Goal: Check status: Check status

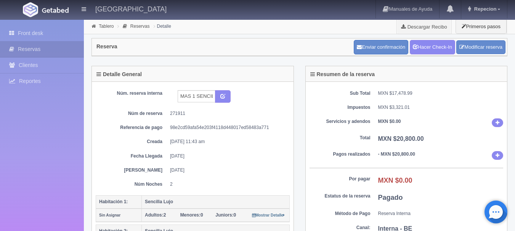
scroll to position [305, 0]
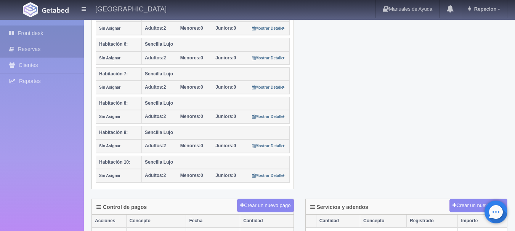
click at [40, 32] on link "Front desk" at bounding box center [42, 34] width 84 height 16
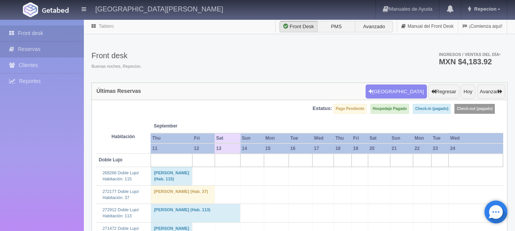
click at [32, 49] on link "Reservas" at bounding box center [42, 50] width 84 height 16
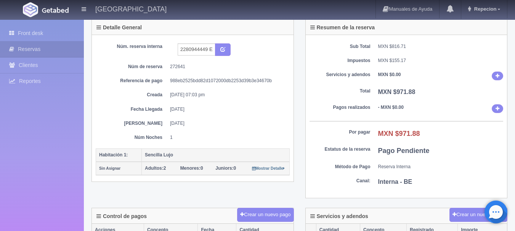
scroll to position [38, 0]
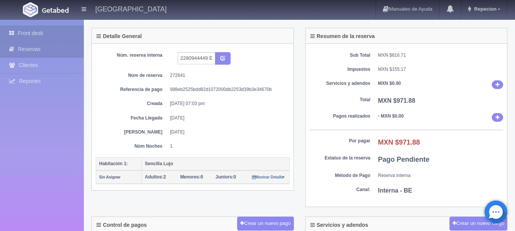
click at [33, 32] on link "Front desk" at bounding box center [42, 34] width 84 height 16
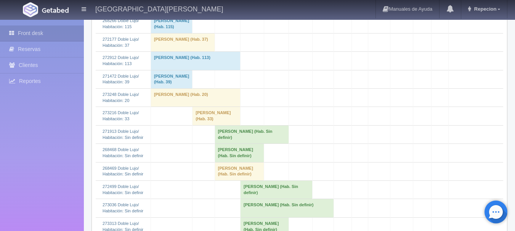
scroll to position [190, 0]
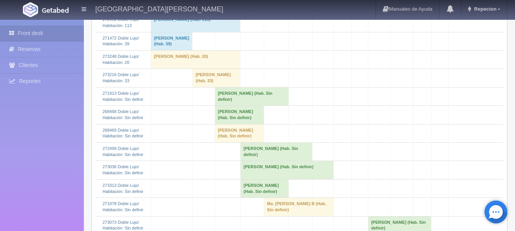
click at [214, 105] on td "MARTHA CECILIA LOPEZ ACOSTA (Hab. Sin definir)" at bounding box center [251, 96] width 74 height 18
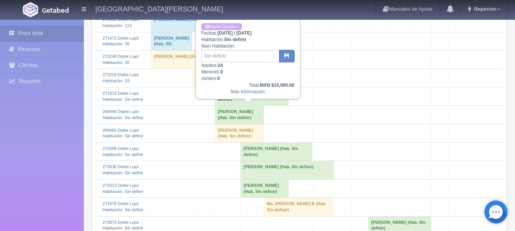
click at [240, 124] on td "[PERSON_NAME] (Hab. Sin definir)" at bounding box center [238, 115] width 49 height 18
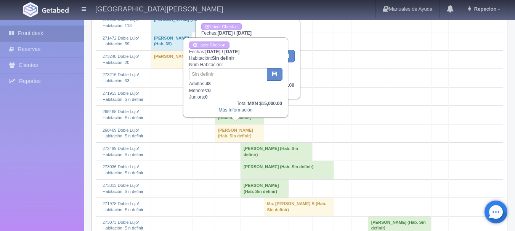
click at [230, 142] on td "[PERSON_NAME] (Hab. Sin definir)" at bounding box center [238, 133] width 49 height 18
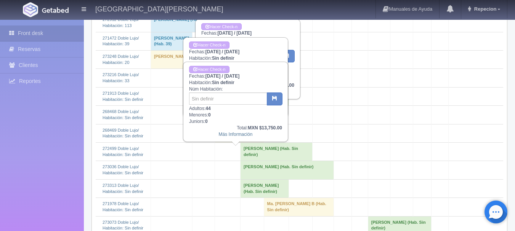
click at [184, 142] on td at bounding box center [171, 133] width 42 height 18
click at [73, 37] on link "Front desk" at bounding box center [42, 34] width 84 height 16
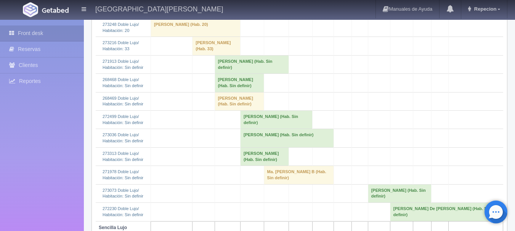
scroll to position [229, 0]
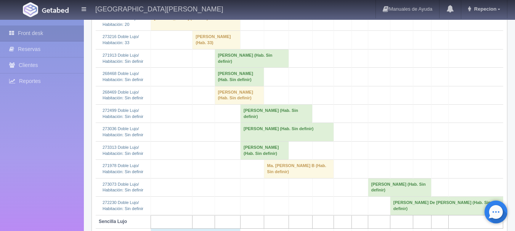
click at [224, 104] on td "EDUARDO QUEZADA (Hab. Sin definir)" at bounding box center [238, 95] width 49 height 18
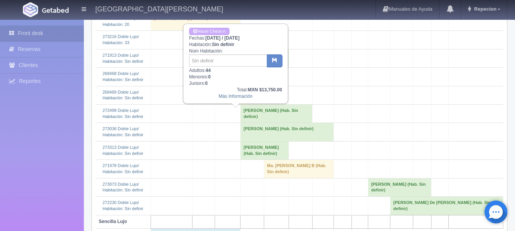
click at [214, 104] on td "[PERSON_NAME] (Hab. Sin definir)" at bounding box center [238, 95] width 49 height 18
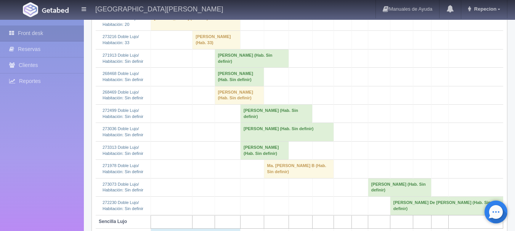
click at [225, 104] on td "[PERSON_NAME] (Hab. Sin definir)" at bounding box center [238, 95] width 49 height 18
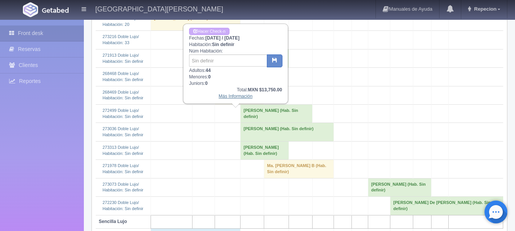
click at [233, 99] on link "Más Información" at bounding box center [236, 96] width 34 height 5
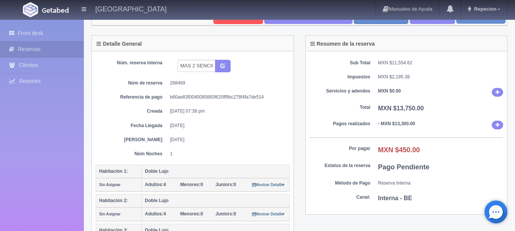
scroll to position [38, 0]
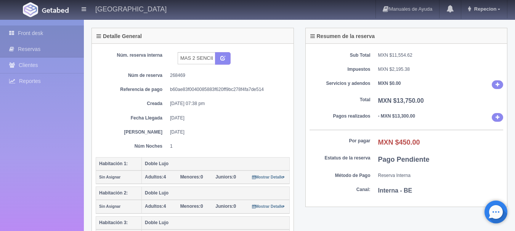
click at [19, 32] on link "Front desk" at bounding box center [42, 34] width 84 height 16
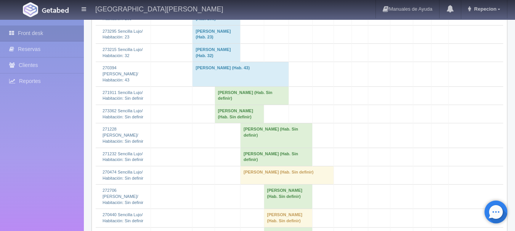
scroll to position [647, 0]
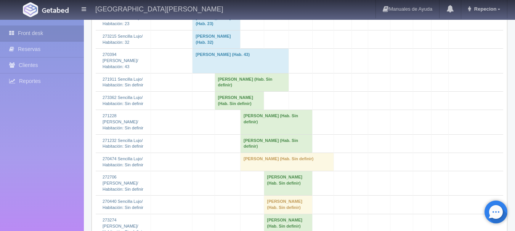
click at [219, 91] on td "[PERSON_NAME] (Hab. Sin definir)" at bounding box center [251, 82] width 74 height 18
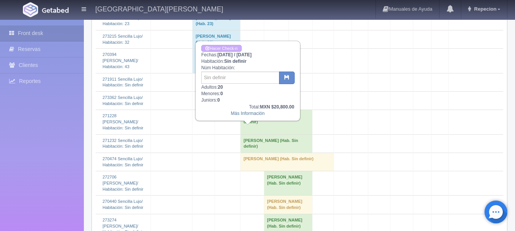
click at [217, 110] on td "[PERSON_NAME] (Hab. Sin definir)" at bounding box center [238, 101] width 49 height 18
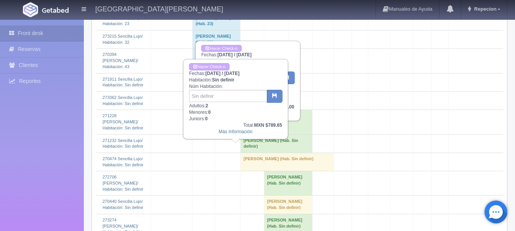
click at [195, 110] on td at bounding box center [203, 101] width 22 height 18
click at [363, 110] on td at bounding box center [359, 101] width 16 height 18
click at [53, 30] on link "Front desk" at bounding box center [42, 34] width 84 height 16
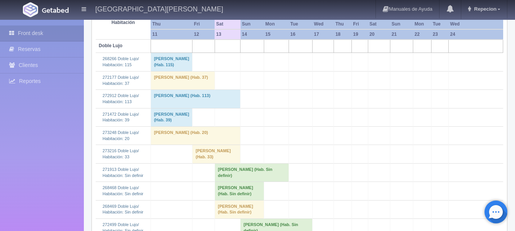
scroll to position [190, 0]
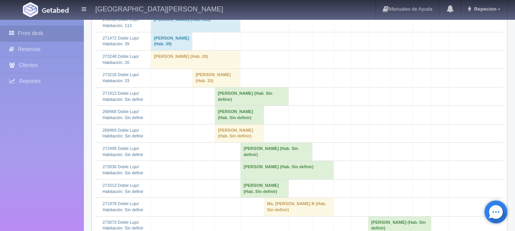
click at [231, 105] on td "[PERSON_NAME] (Hab. Sin definir)" at bounding box center [251, 96] width 74 height 18
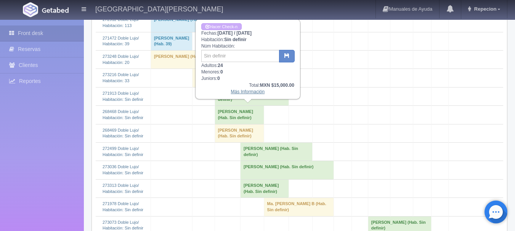
click at [237, 94] on link "Más Información" at bounding box center [248, 91] width 34 height 5
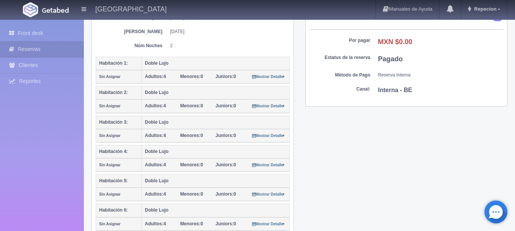
scroll to position [114, 0]
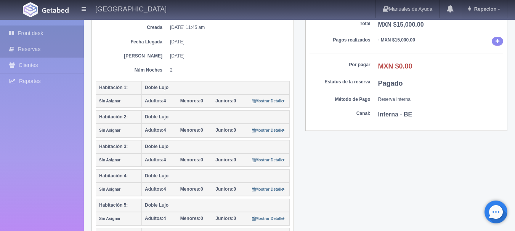
click at [63, 34] on link "Front desk" at bounding box center [42, 34] width 84 height 16
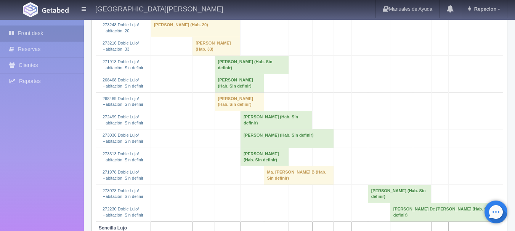
scroll to position [229, 0]
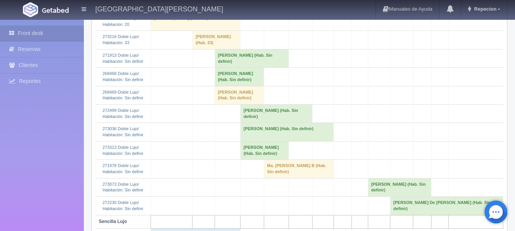
click at [220, 86] on td "EDUARDO QUEZADA (Hab. Sin definir)" at bounding box center [238, 77] width 49 height 18
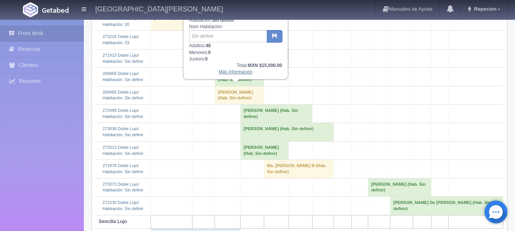
click at [234, 74] on link "Más Información" at bounding box center [236, 71] width 34 height 5
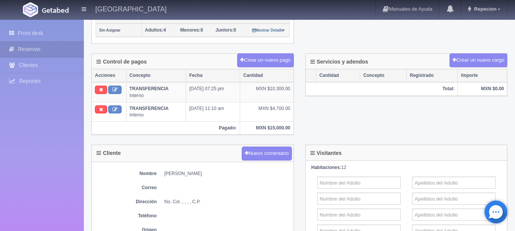
scroll to position [533, 0]
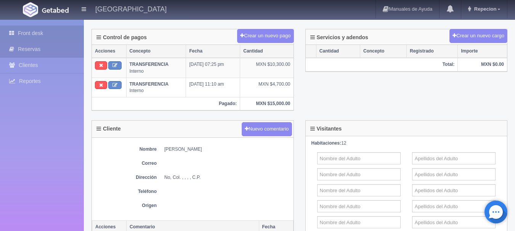
click at [8, 36] on link "Front desk" at bounding box center [42, 34] width 84 height 16
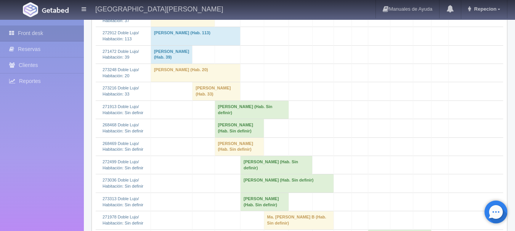
scroll to position [190, 0]
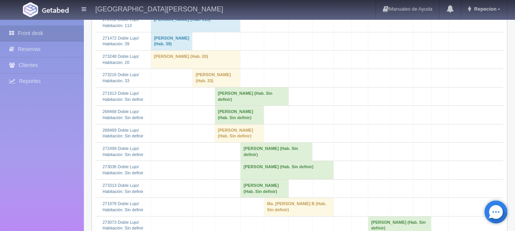
click at [227, 142] on td "[PERSON_NAME] (Hab. Sin definir)" at bounding box center [238, 133] width 49 height 18
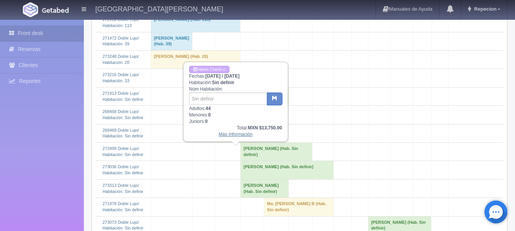
click at [229, 137] on link "Más Información" at bounding box center [236, 134] width 34 height 5
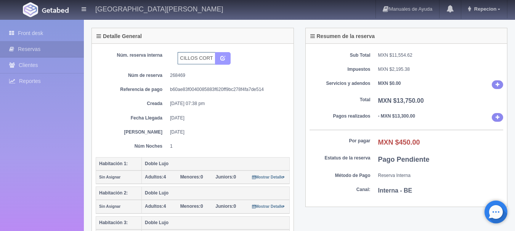
scroll to position [0, 38]
drag, startPoint x: 189, startPoint y: 58, endPoint x: 221, endPoint y: 69, distance: 33.5
click at [221, 69] on div "Núm. reserva interna MAS 2 SENCILLOS CORTESIA Núm de reserva 268469 Referencia …" at bounding box center [193, 100] width 194 height 97
click at [219, 101] on dd "[DATE] 07:38 pm" at bounding box center [227, 104] width 114 height 6
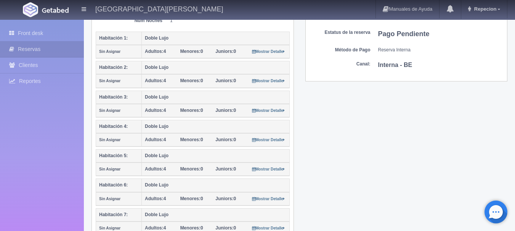
scroll to position [152, 0]
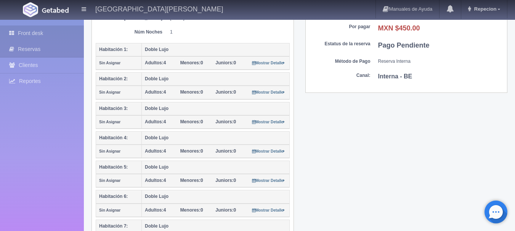
click at [27, 31] on link "Front desk" at bounding box center [42, 34] width 84 height 16
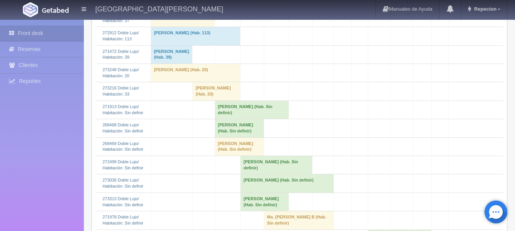
scroll to position [190, 0]
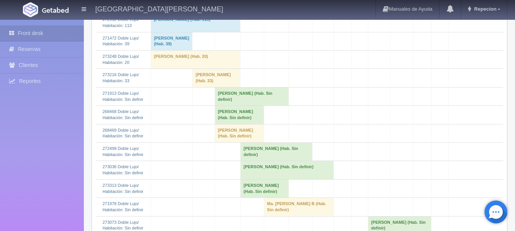
click at [231, 124] on td "[PERSON_NAME] (Hab. Sin definir)" at bounding box center [238, 115] width 49 height 18
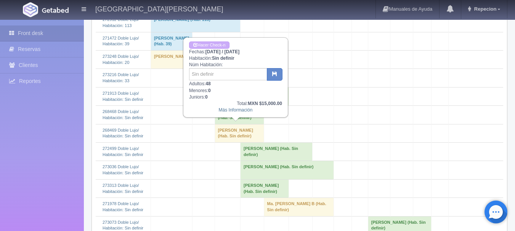
click at [229, 142] on td "[PERSON_NAME] (Hab. Sin definir)" at bounding box center [238, 133] width 49 height 18
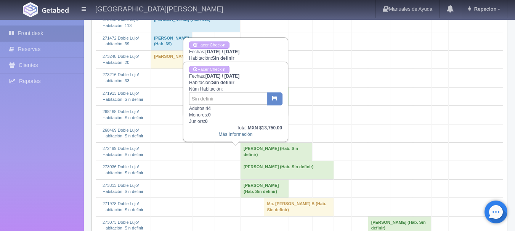
click at [193, 161] on td at bounding box center [203, 152] width 22 height 18
click at [26, 32] on link "Front desk" at bounding box center [42, 34] width 84 height 16
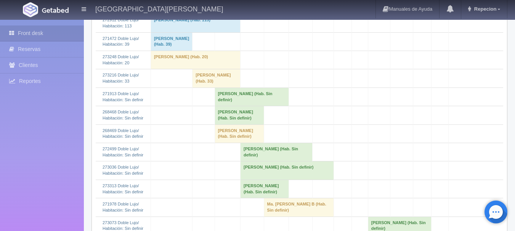
scroll to position [190, 0]
click at [238, 124] on td "[PERSON_NAME] (Hab. Sin definir)" at bounding box center [238, 115] width 49 height 18
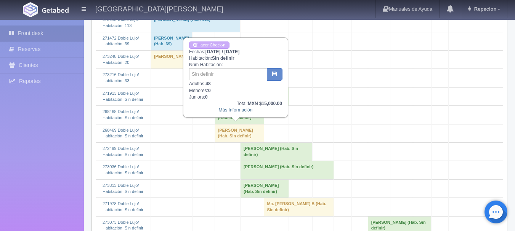
click at [239, 113] on link "Más Información" at bounding box center [236, 109] width 34 height 5
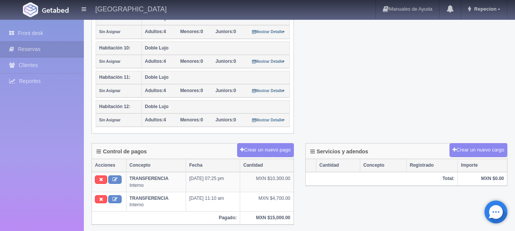
scroll to position [229, 0]
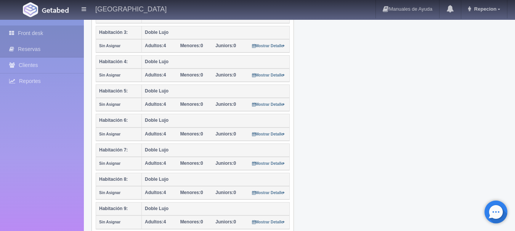
click at [77, 34] on link "Front desk" at bounding box center [42, 34] width 84 height 16
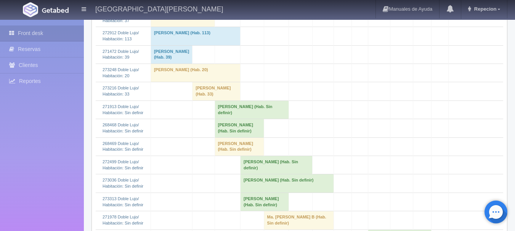
scroll to position [190, 0]
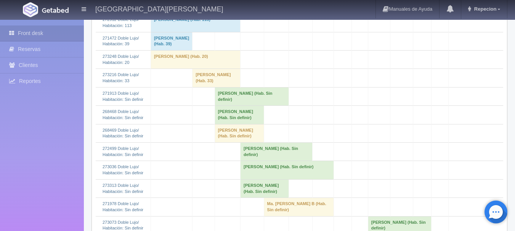
click at [217, 142] on td "[PERSON_NAME] (Hab. Sin definir)" at bounding box center [238, 133] width 49 height 18
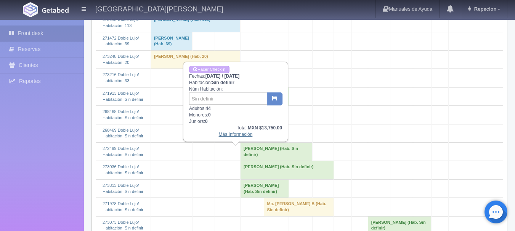
click at [235, 137] on link "Más Información" at bounding box center [236, 134] width 34 height 5
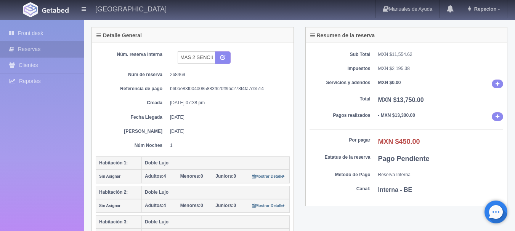
scroll to position [38, 0]
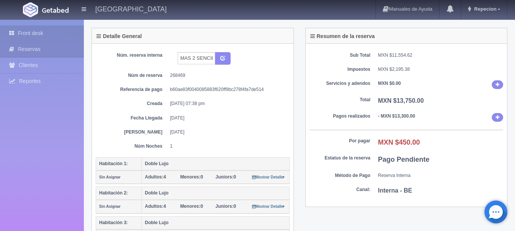
click at [19, 33] on link "Front desk" at bounding box center [42, 34] width 84 height 16
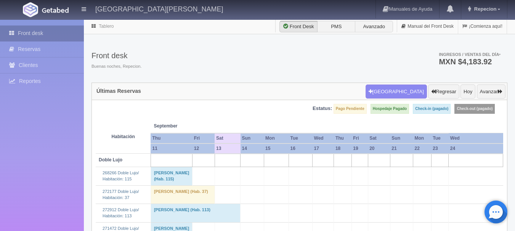
click at [61, 32] on link "Front desk" at bounding box center [42, 34] width 84 height 16
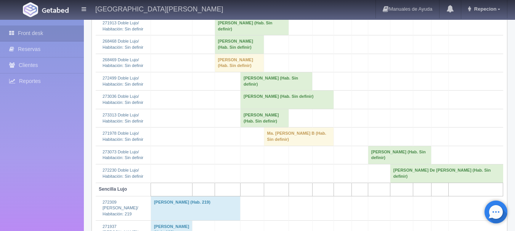
scroll to position [190, 0]
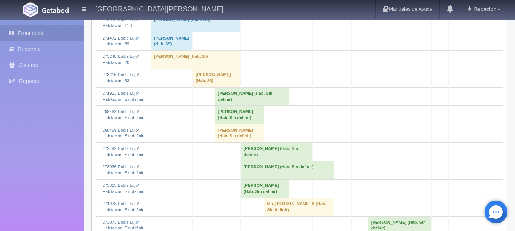
click at [237, 142] on td "[PERSON_NAME] (Hab. Sin definir)" at bounding box center [238, 133] width 49 height 18
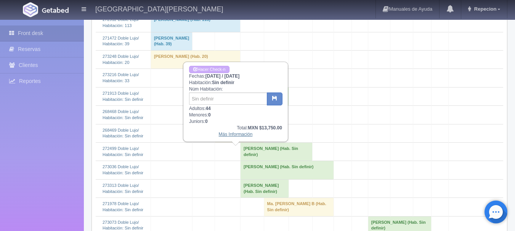
click at [237, 137] on link "Más Información" at bounding box center [236, 134] width 34 height 5
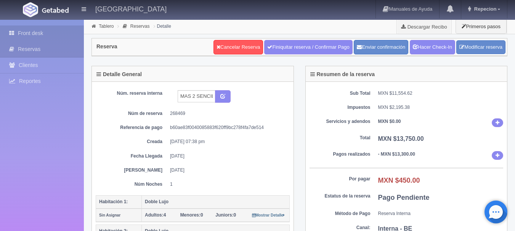
click at [31, 31] on link "Front desk" at bounding box center [42, 34] width 84 height 16
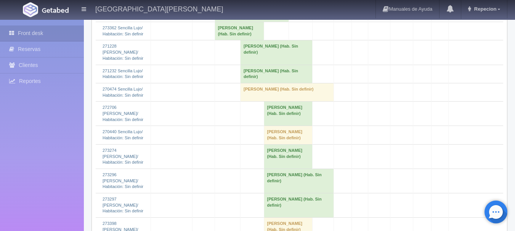
scroll to position [724, 0]
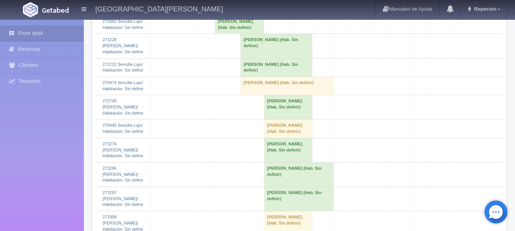
click at [219, 15] on td "[PERSON_NAME] (Hab. Sin definir)" at bounding box center [251, 6] width 74 height 18
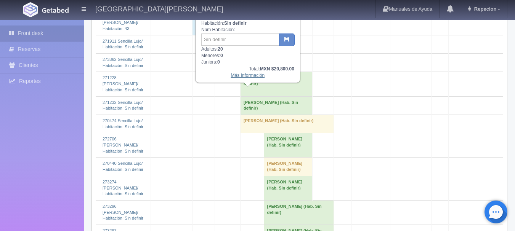
scroll to position [647, 0]
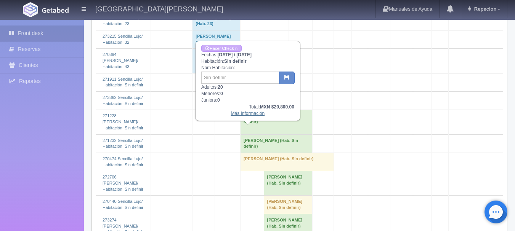
click at [260, 114] on link "Más Información" at bounding box center [248, 113] width 34 height 5
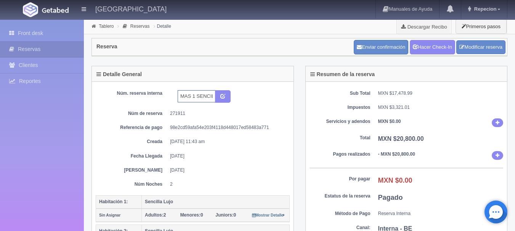
click at [179, 91] on input "MAS 1 SENCILO DE CORTESIA" at bounding box center [196, 96] width 38 height 12
click at [51, 28] on link "Front desk" at bounding box center [42, 34] width 84 height 16
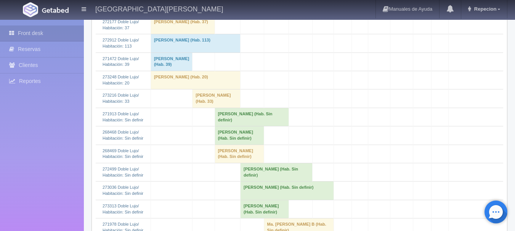
scroll to position [229, 0]
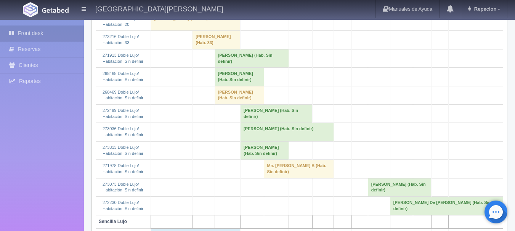
click at [228, 104] on td "[PERSON_NAME] (Hab. Sin definir)" at bounding box center [238, 95] width 49 height 18
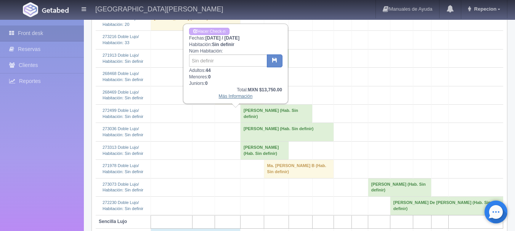
click at [234, 97] on link "Más Información" at bounding box center [236, 96] width 34 height 5
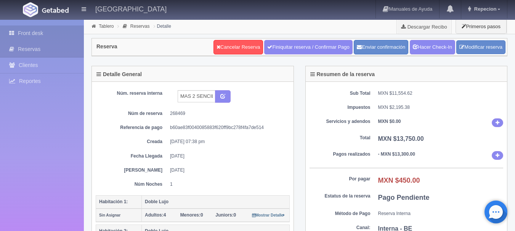
click at [21, 29] on link "Front desk" at bounding box center [42, 34] width 84 height 16
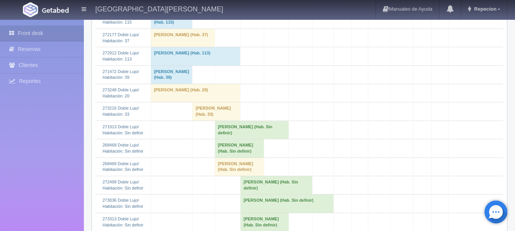
scroll to position [190, 0]
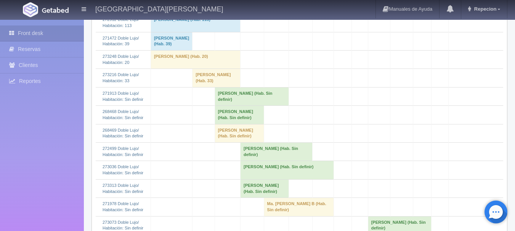
click at [230, 124] on td "EDUARDO QUEZADA (Hab. Sin definir)" at bounding box center [238, 115] width 49 height 18
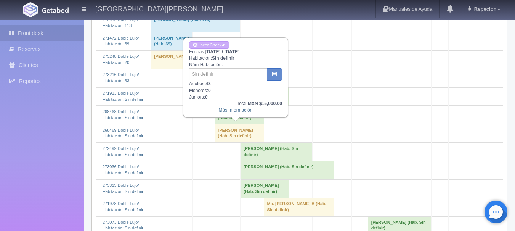
click at [225, 113] on link "Más Información" at bounding box center [236, 109] width 34 height 5
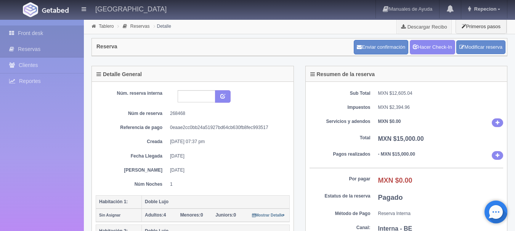
click at [28, 38] on link "Front desk" at bounding box center [42, 34] width 84 height 16
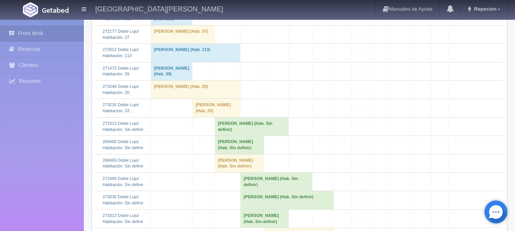
scroll to position [267, 0]
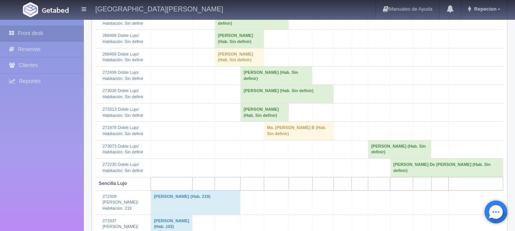
click at [237, 66] on td "[PERSON_NAME] (Hab. Sin definir)" at bounding box center [238, 57] width 49 height 18
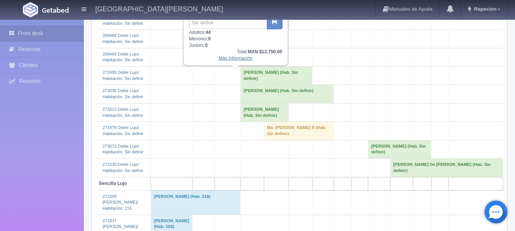
click at [245, 61] on link "Más Información" at bounding box center [236, 58] width 34 height 5
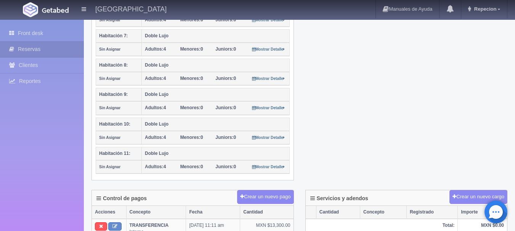
scroll to position [305, 0]
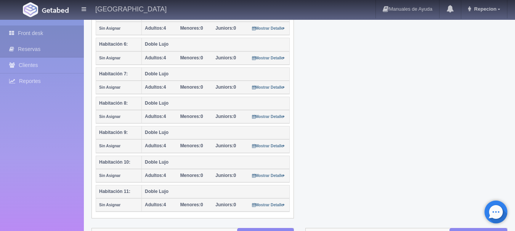
click at [39, 35] on link "Front desk" at bounding box center [42, 34] width 84 height 16
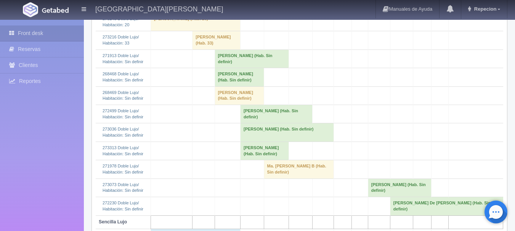
scroll to position [229, 0]
click at [234, 86] on td "[PERSON_NAME] (Hab. Sin definir)" at bounding box center [238, 77] width 49 height 18
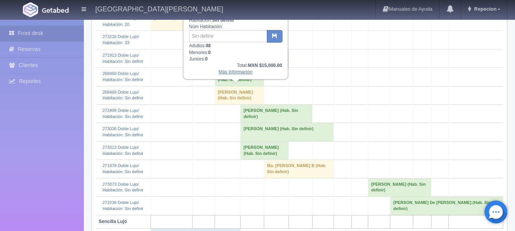
click at [232, 75] on link "Más Información" at bounding box center [236, 71] width 34 height 5
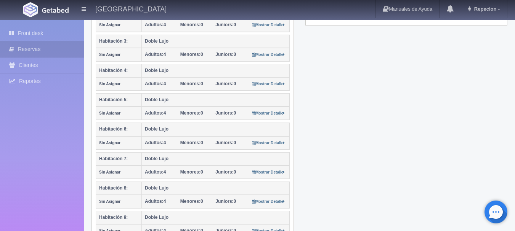
scroll to position [381, 0]
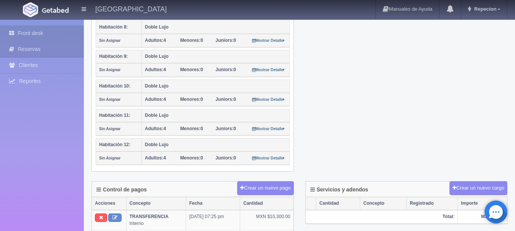
click at [47, 27] on link "Front desk" at bounding box center [42, 34] width 84 height 16
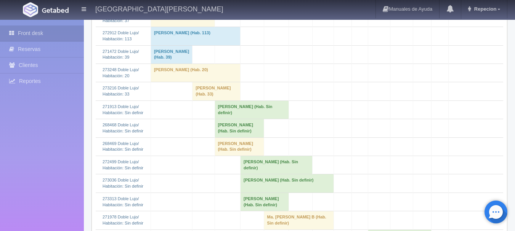
scroll to position [190, 0]
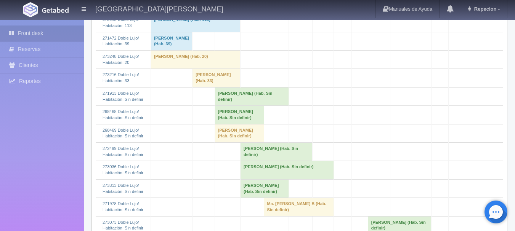
click at [230, 105] on td "[PERSON_NAME] (Hab. Sin definir)" at bounding box center [251, 96] width 74 height 18
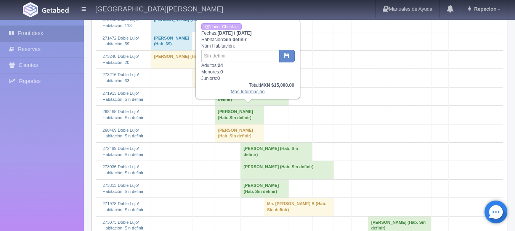
click at [241, 94] on link "Más Información" at bounding box center [248, 91] width 34 height 5
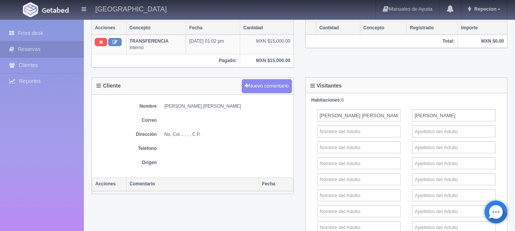
scroll to position [267, 0]
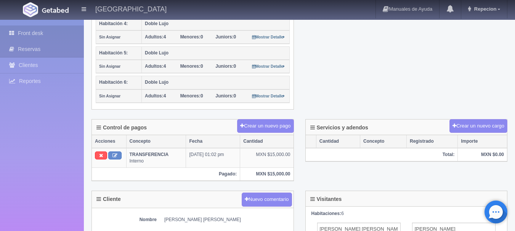
click at [54, 34] on link "Front desk" at bounding box center [42, 34] width 84 height 16
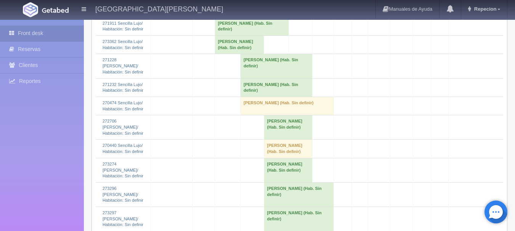
scroll to position [698, 0]
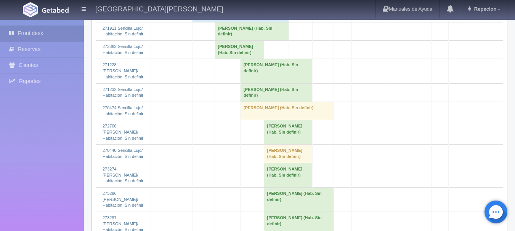
click at [230, 40] on td "MARTHA CECILIA LOPEZ ACOSTA (Hab. Sin definir)" at bounding box center [251, 31] width 74 height 18
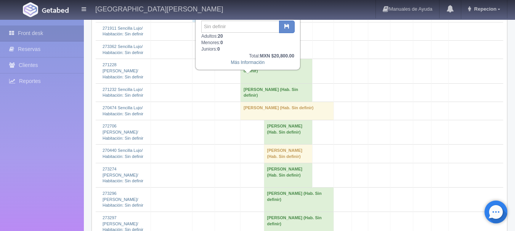
click at [220, 59] on td "Fermín Morales Robles (Hab. Sin definir)" at bounding box center [238, 50] width 49 height 18
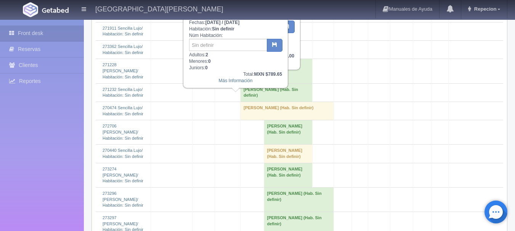
click at [292, 63] on div "Más Información" at bounding box center [247, 62] width 93 height 6
click at [271, 40] on td "[PERSON_NAME] (Hab. Sin definir)" at bounding box center [251, 31] width 74 height 18
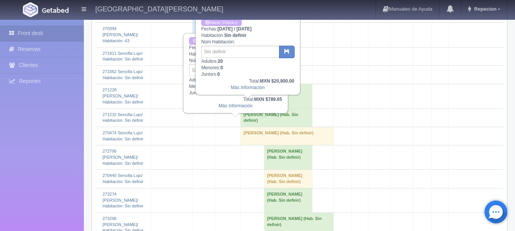
scroll to position [660, 0]
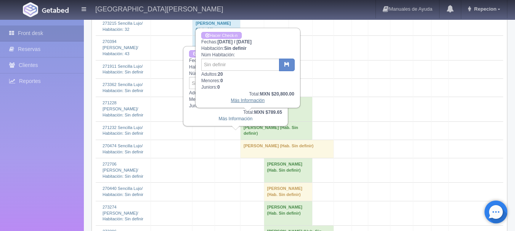
click at [247, 101] on link "Más Información" at bounding box center [248, 100] width 34 height 5
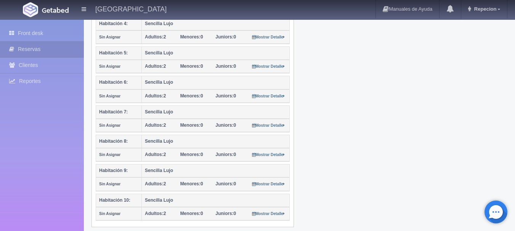
scroll to position [114, 0]
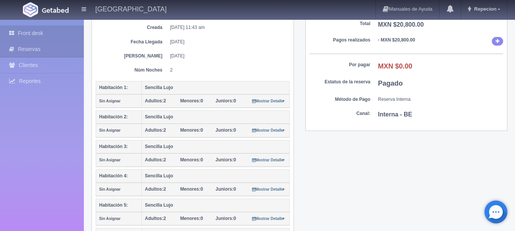
click at [40, 34] on link "Front desk" at bounding box center [42, 34] width 84 height 16
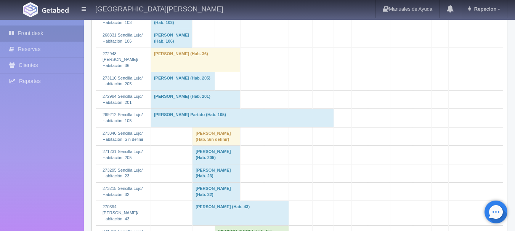
scroll to position [686, 0]
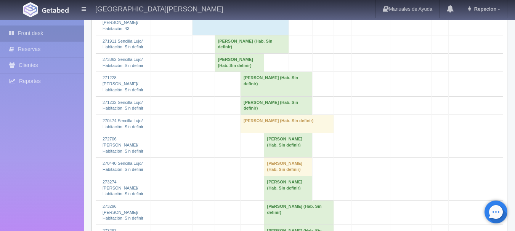
click at [228, 72] on td "[PERSON_NAME] (Hab. Sin definir)" at bounding box center [238, 63] width 49 height 18
